Goal: Information Seeking & Learning: Learn about a topic

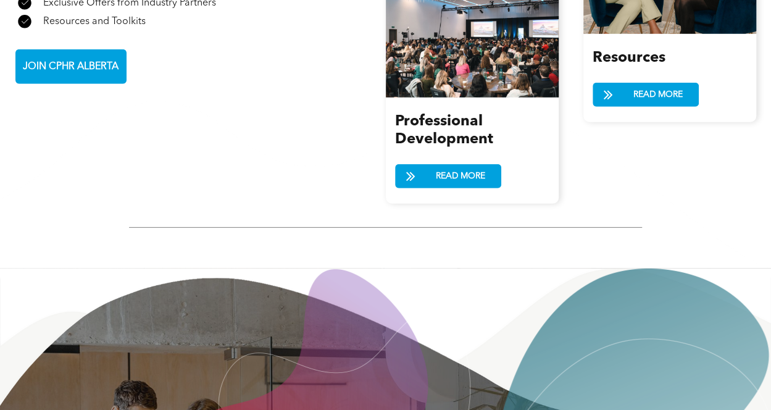
scroll to position [1875, 0]
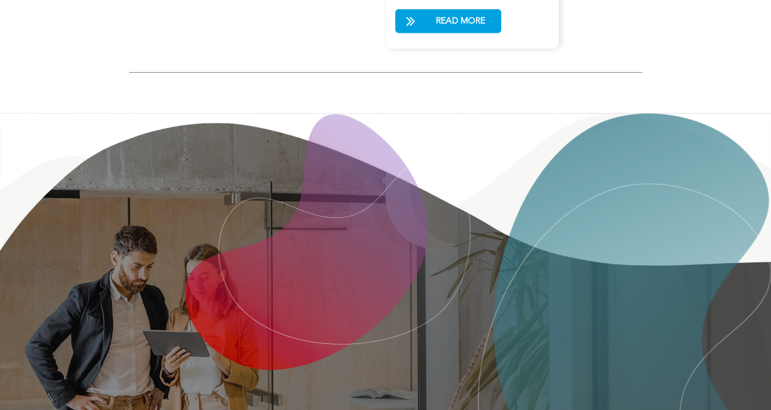
click at [645, 161] on img at bounding box center [624, 345] width 293 height 463
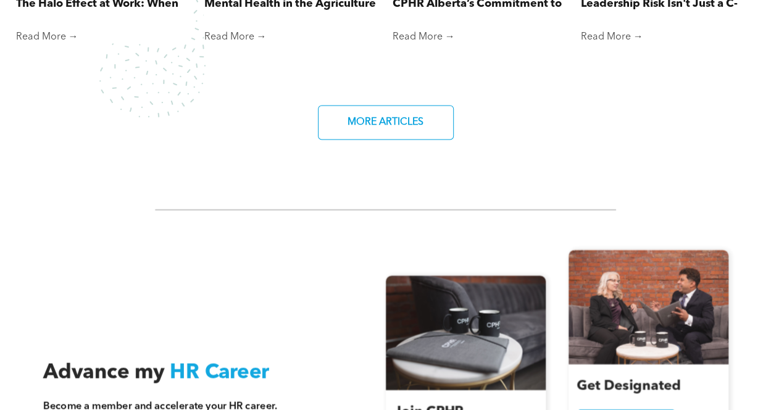
scroll to position [948, 0]
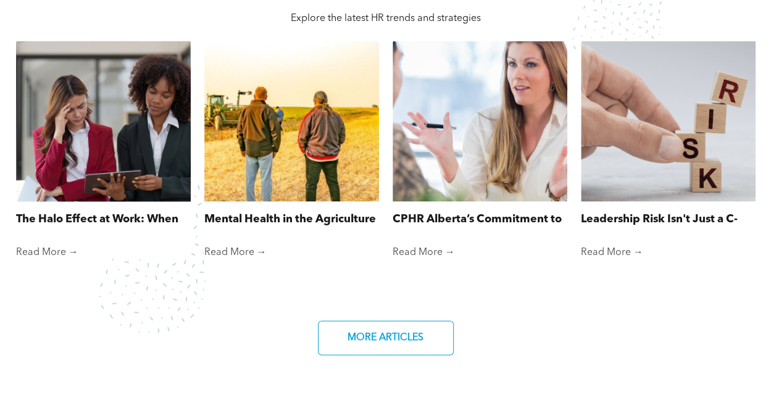
click at [53, 236] on div "The Halo Effect at Work: When First Impressions Cloud Fair Judgment By Jessica …" at bounding box center [103, 223] width 175 height 44
click at [50, 249] on link "Read More →" at bounding box center [103, 252] width 175 height 12
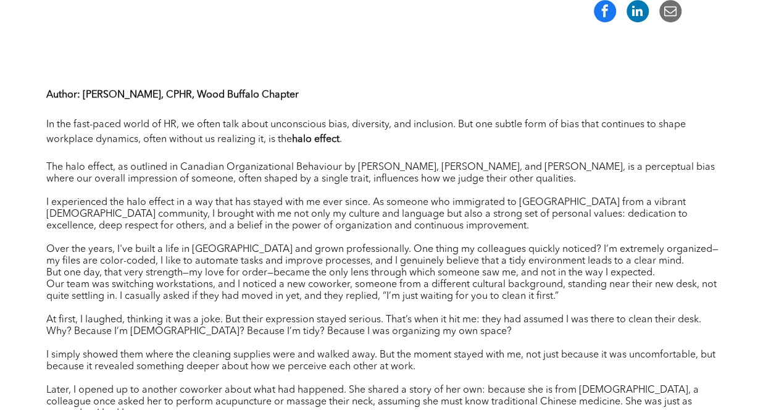
scroll to position [309, 0]
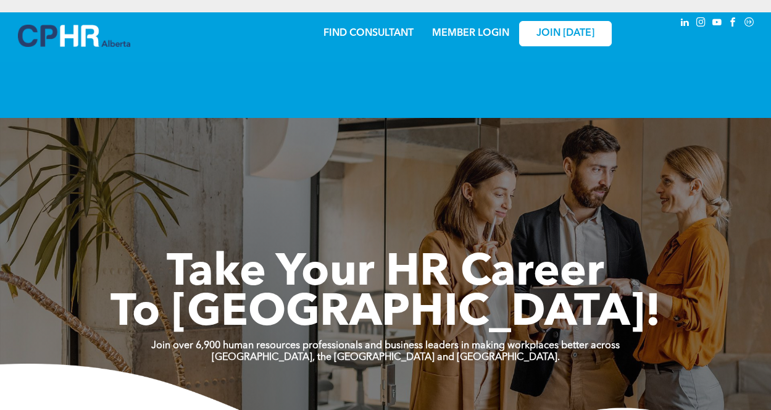
scroll to position [948, 0]
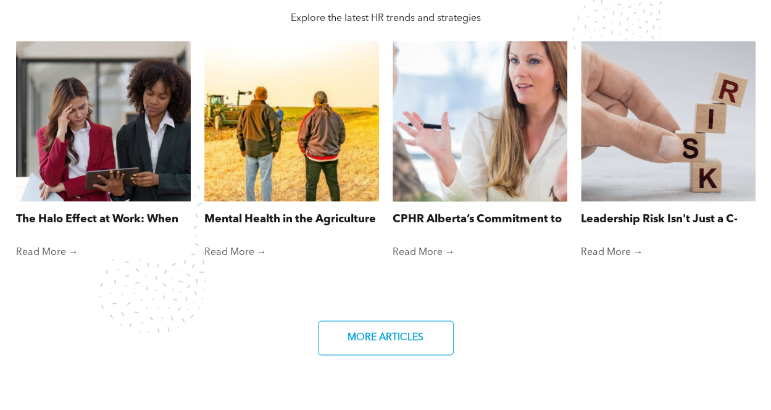
click at [410, 253] on link "Read More →" at bounding box center [480, 252] width 175 height 12
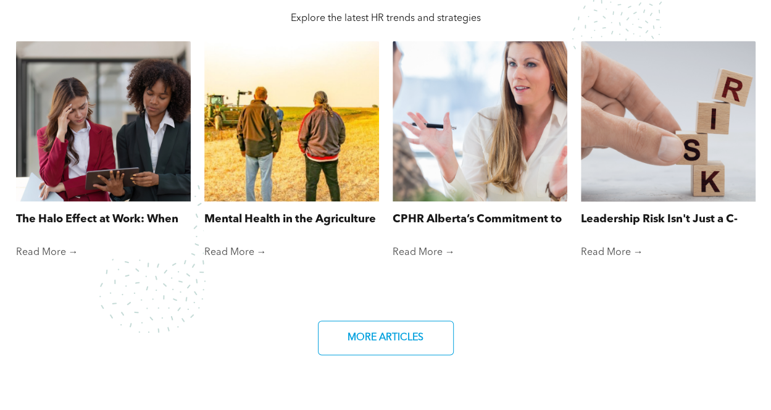
click at [599, 246] on link "Read More →" at bounding box center [668, 252] width 175 height 12
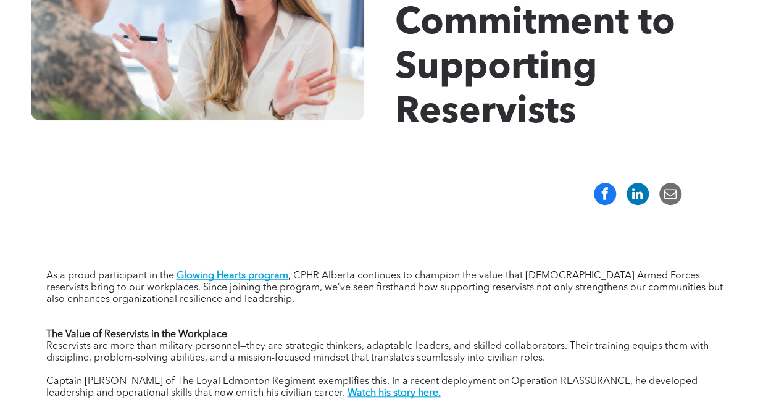
scroll to position [309, 0]
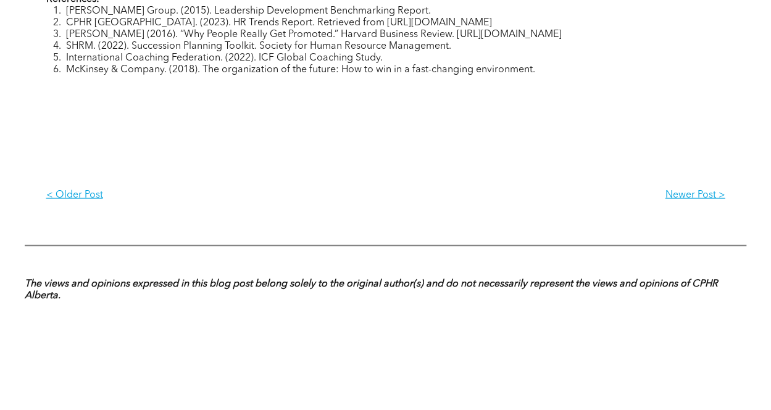
scroll to position [1358, 0]
